Goal: Task Accomplishment & Management: Manage account settings

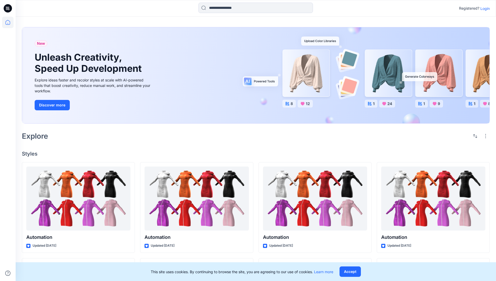
click at [484, 8] on p "Login" at bounding box center [484, 8] width 9 height 5
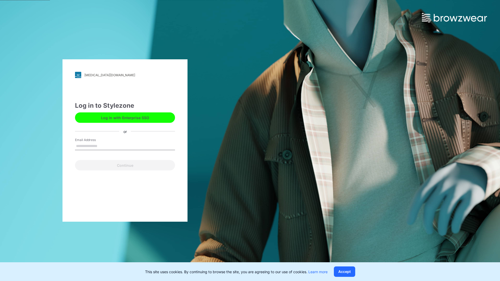
click at [103, 146] on input "Email Address" at bounding box center [125, 146] width 100 height 8
type input "**********"
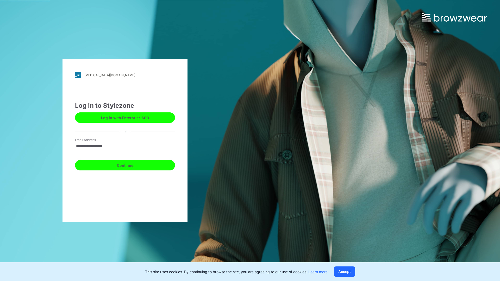
click at [131, 165] on button "Continue" at bounding box center [125, 165] width 100 height 10
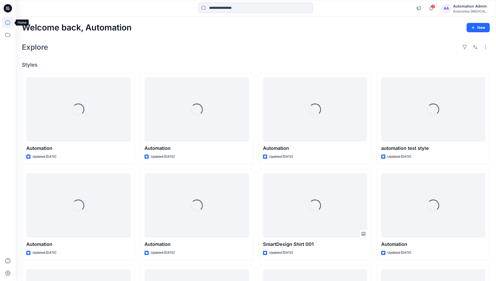
click at [10, 22] on icon at bounding box center [7, 22] width 5 height 5
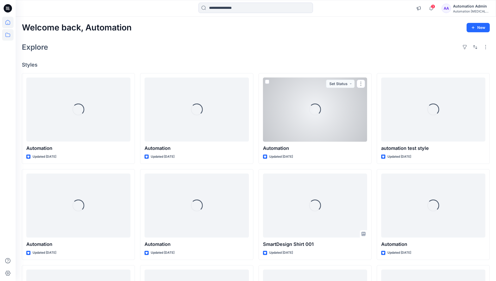
click at [9, 34] on icon at bounding box center [7, 34] width 11 height 11
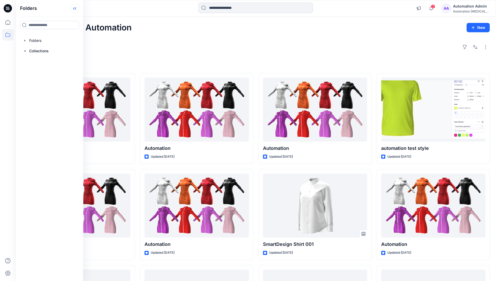
click at [76, 9] on icon at bounding box center [75, 8] width 8 height 9
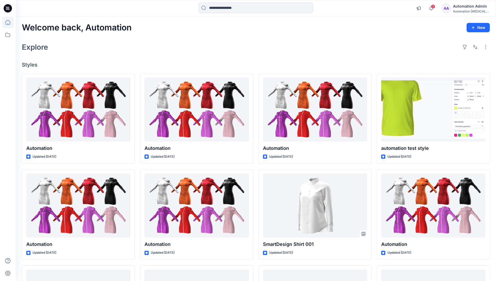
click at [470, 8] on div "Automation Admin" at bounding box center [471, 6] width 36 height 6
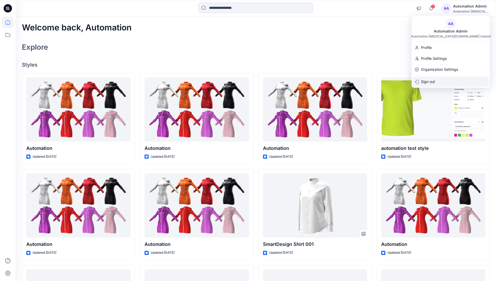
click at [425, 82] on p "Sign out" at bounding box center [428, 82] width 14 height 10
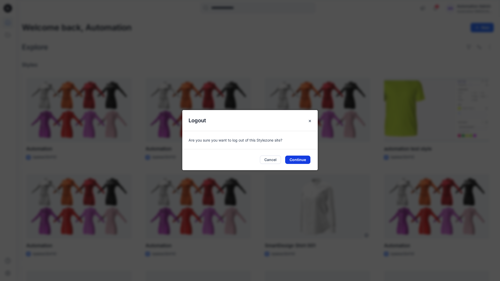
click at [289, 161] on button "Continue" at bounding box center [297, 160] width 25 height 8
